Goal: Information Seeking & Learning: Learn about a topic

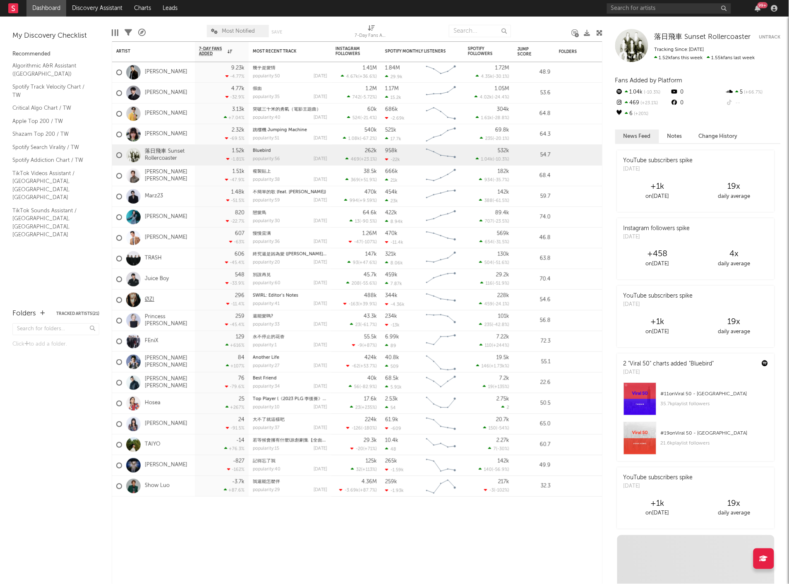
click at [149, 297] on link "ØZI" at bounding box center [150, 299] width 10 height 7
click at [151, 423] on link "[PERSON_NAME]" at bounding box center [166, 424] width 43 height 7
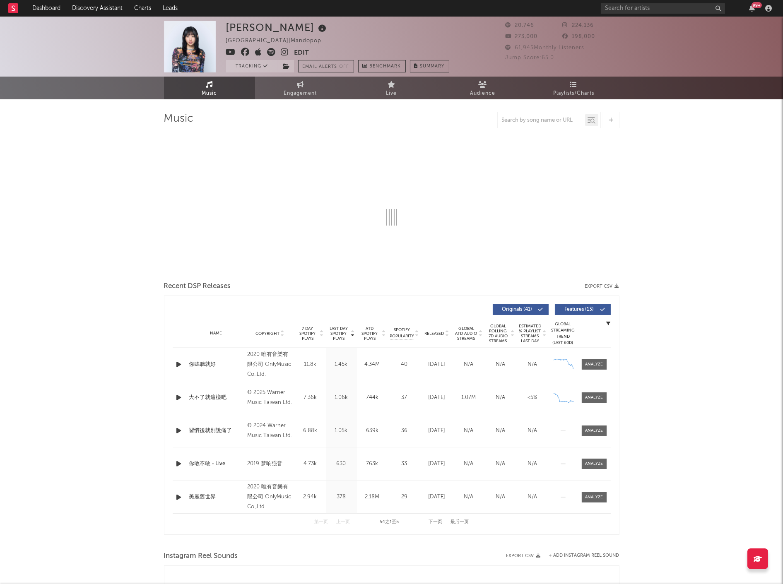
select select "6m"
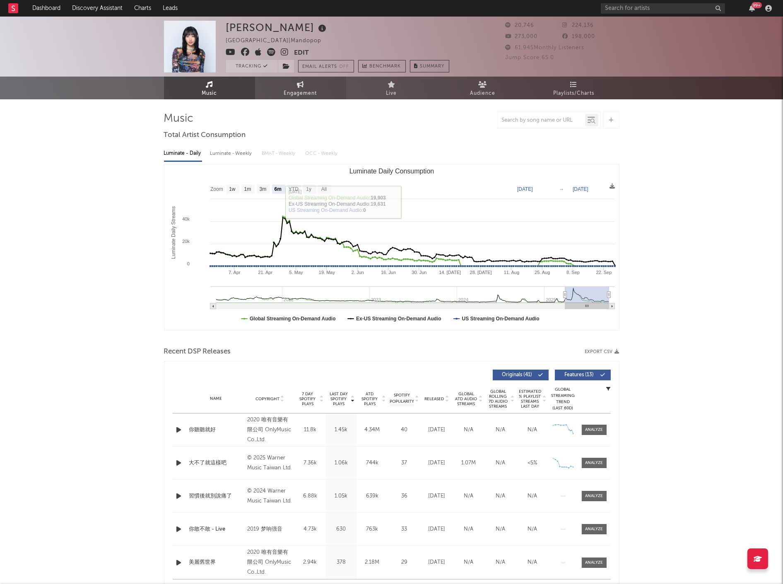
click at [298, 87] on icon at bounding box center [300, 84] width 7 height 7
select select "1w"
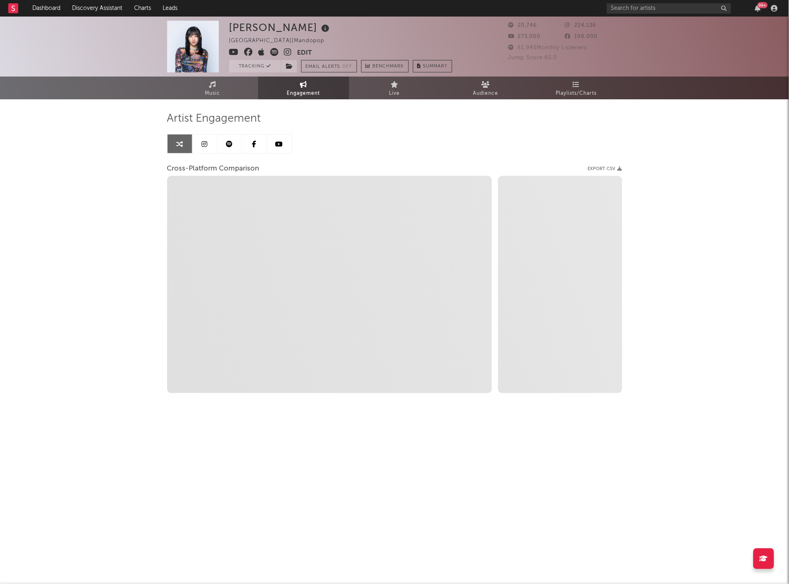
click at [202, 144] on icon at bounding box center [205, 144] width 6 height 7
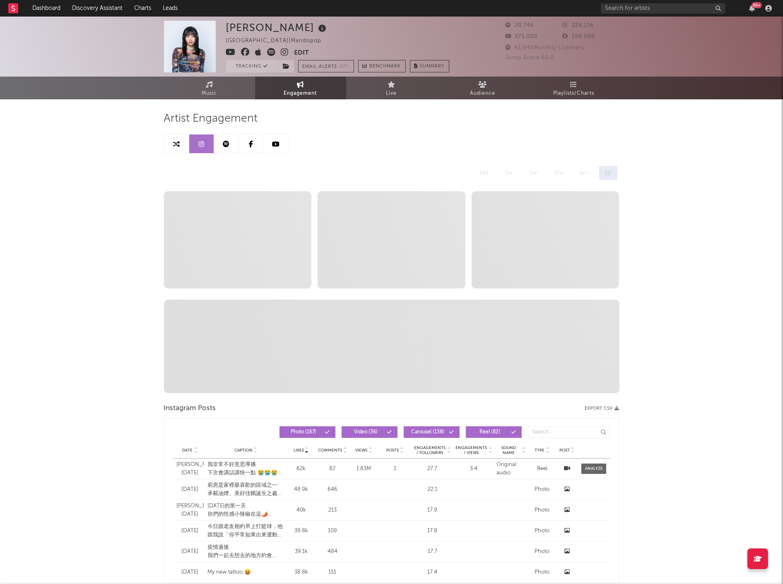
select select "6m"
click at [178, 145] on icon at bounding box center [176, 144] width 7 height 7
select select "1m"
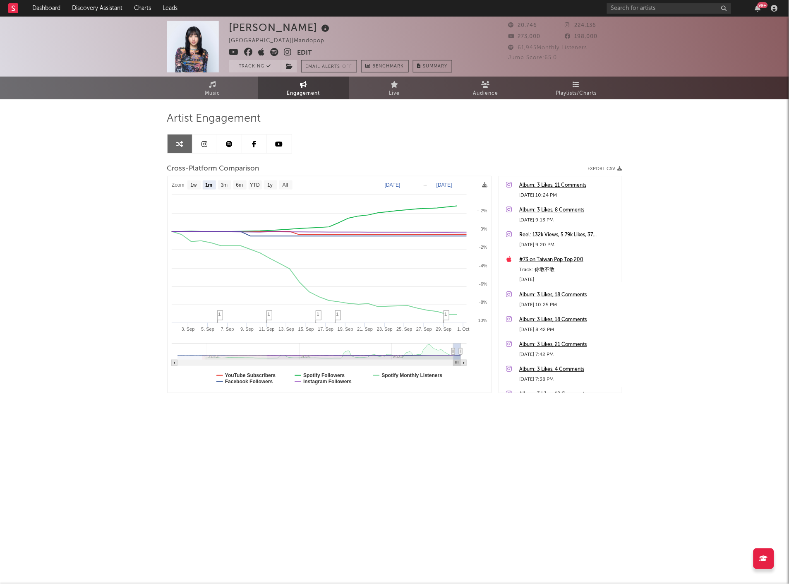
click at [545, 188] on div "Album: 3 Likes, 11 Comments" at bounding box center [568, 185] width 99 height 10
